Goal: Task Accomplishment & Management: Complete application form

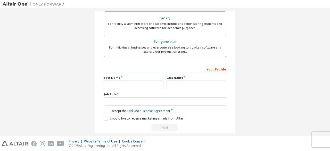
scroll to position [144, 0]
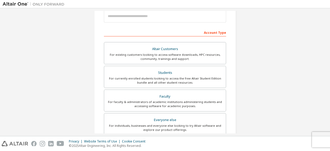
scroll to position [65, 0]
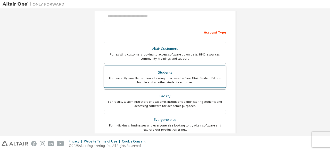
click at [144, 78] on div "For currently enrolled students looking to access the free Altair Student Editi…" at bounding box center [165, 80] width 116 height 8
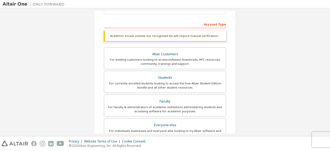
scroll to position [15, 0]
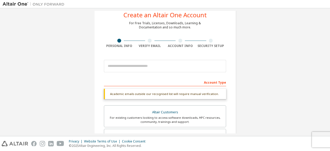
click at [157, 79] on div "Account Type" at bounding box center [165, 82] width 122 height 8
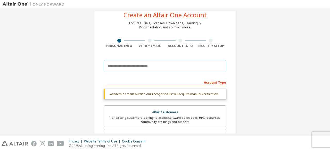
click at [148, 69] on input "email" at bounding box center [165, 66] width 122 height 12
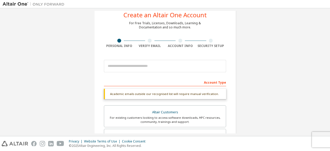
click at [99, 76] on div "Create an Altair One Account For Free Trials, Licenses, Downloads, Learning & D…" at bounding box center [165, 139] width 142 height 274
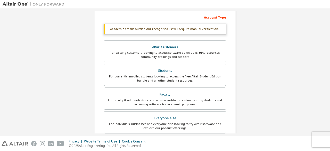
scroll to position [80, 0]
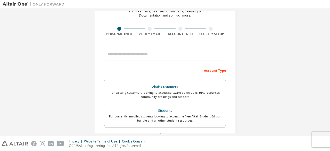
scroll to position [27, 0]
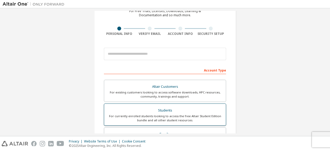
click at [166, 116] on div "For currently enrolled students looking to access the free Altair Student Editi…" at bounding box center [165, 118] width 116 height 8
